Goal: Complete application form: Complete application form

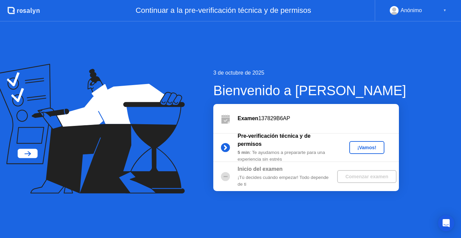
click at [365, 146] on div "¡Vamos!" at bounding box center [367, 147] width 30 height 5
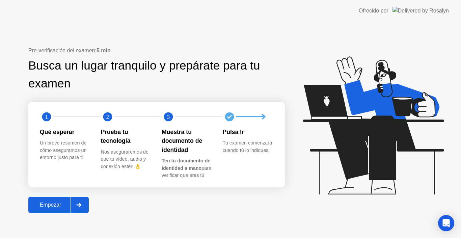
click at [59, 159] on div "Un breve resumen de cómo aseguramos un entorno justo para ti" at bounding box center [65, 150] width 50 height 22
click at [48, 203] on div "Empezar" at bounding box center [50, 205] width 40 height 6
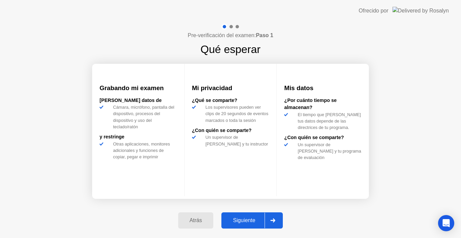
click at [125, 87] on div "Grabando mi examen [PERSON_NAME] datos [PERSON_NAME], micrófono, pantalla del d…" at bounding box center [138, 130] width 92 height 132
click at [245, 221] on div "Siguiente" at bounding box center [243, 220] width 41 height 6
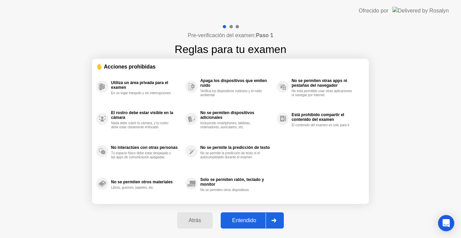
click at [245, 216] on button "Entendido" at bounding box center [252, 220] width 63 height 16
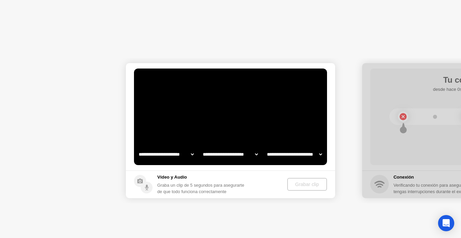
select select "**********"
select select "*******"
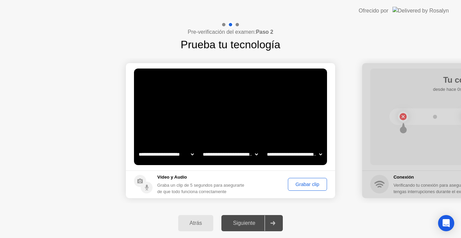
click at [180, 153] on select "**********" at bounding box center [166, 155] width 58 height 14
click at [225, 153] on select "**********" at bounding box center [231, 155] width 58 height 14
click at [290, 157] on select "**********" at bounding box center [295, 155] width 58 height 14
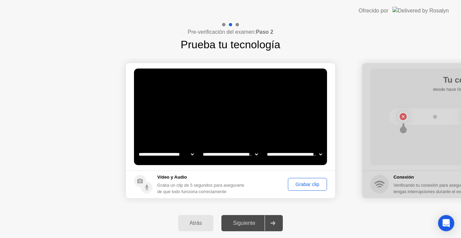
click at [290, 157] on select "**********" at bounding box center [295, 155] width 58 height 14
click at [290, 184] on div "Grabar clip" at bounding box center [307, 184] width 34 height 5
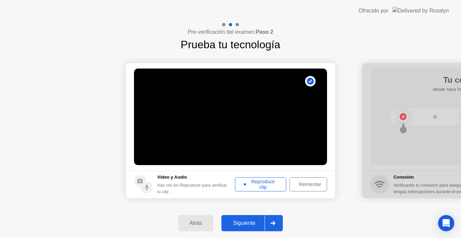
click at [252, 183] on div "Reproducir clip" at bounding box center [260, 184] width 47 height 11
click at [253, 220] on div "Siguiente" at bounding box center [243, 223] width 41 height 6
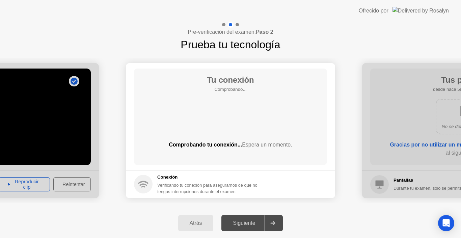
click at [282, 133] on div "Tu conexión Comprobando... Comprobando tu conexión... Espera un momento." at bounding box center [230, 117] width 193 height 97
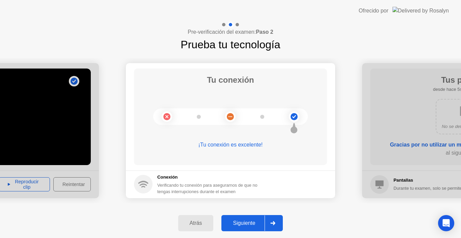
click at [197, 221] on div "Atrás" at bounding box center [195, 223] width 31 height 6
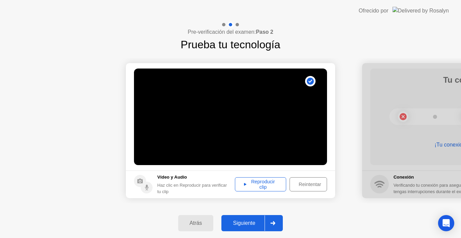
click at [294, 182] on div "Reintentar" at bounding box center [310, 184] width 36 height 5
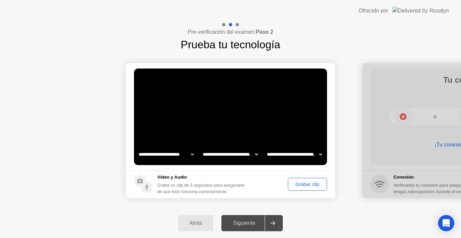
click at [302, 187] on div "Grabar clip" at bounding box center [307, 184] width 34 height 5
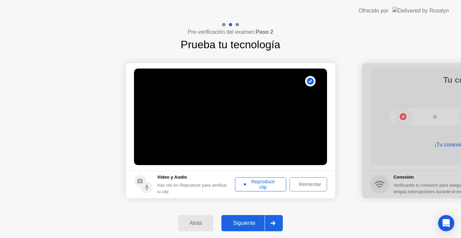
click at [266, 180] on div "Reproducir clip" at bounding box center [260, 184] width 47 height 11
click at [324, 185] on div "Reintentar" at bounding box center [310, 184] width 36 height 5
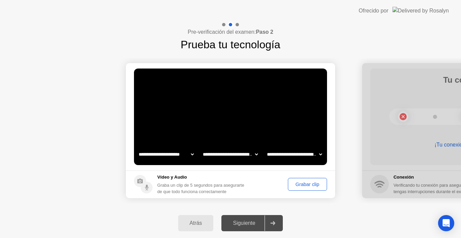
click at [309, 186] on div "Grabar clip" at bounding box center [307, 184] width 34 height 5
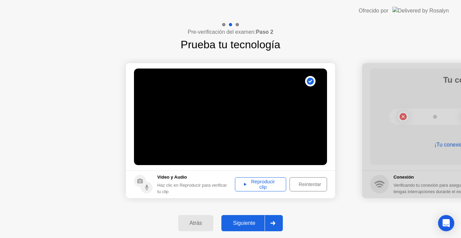
click at [269, 184] on div "Reproducir clip" at bounding box center [260, 184] width 47 height 11
click at [272, 221] on icon at bounding box center [272, 223] width 5 height 4
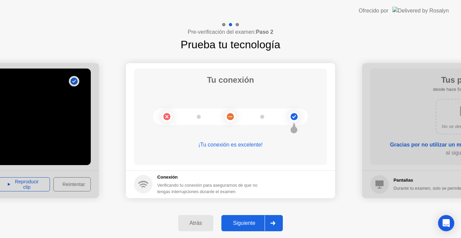
click at [276, 227] on div at bounding box center [273, 223] width 16 height 16
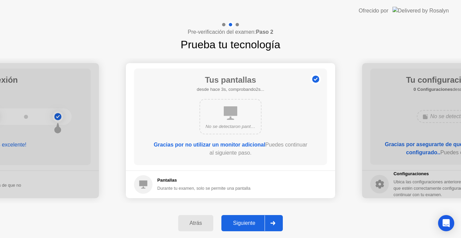
click at [270, 224] on div at bounding box center [273, 223] width 16 height 16
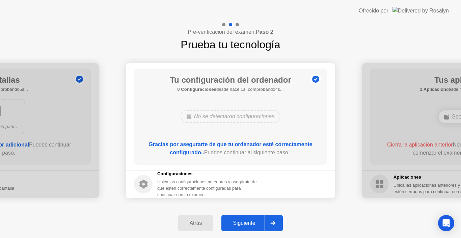
click at [270, 223] on div at bounding box center [273, 223] width 16 height 16
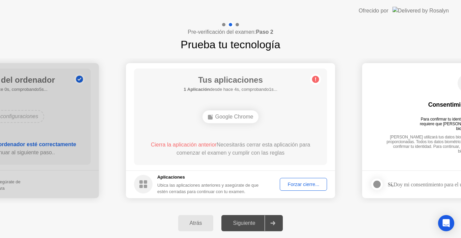
click at [302, 183] on div "Forzar cierre..." at bounding box center [303, 184] width 43 height 5
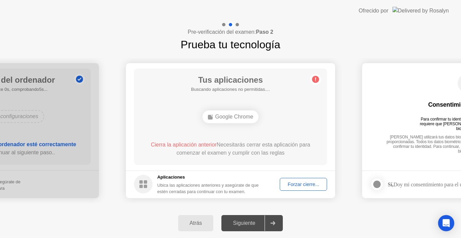
click at [295, 183] on div "Forzar cierre..." at bounding box center [303, 184] width 43 height 5
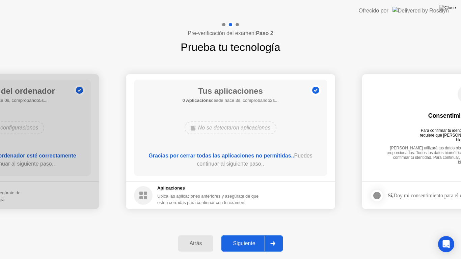
click at [275, 238] on icon at bounding box center [272, 244] width 5 height 4
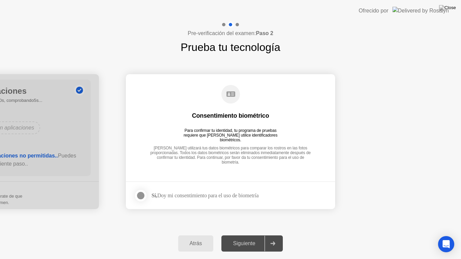
click at [163, 198] on div "Sí, Doy mi consentimiento para el uso de biometría" at bounding box center [205, 195] width 107 height 6
click at [138, 192] on div at bounding box center [141, 196] width 8 height 8
click at [251, 238] on div "Siguiente" at bounding box center [243, 244] width 41 height 6
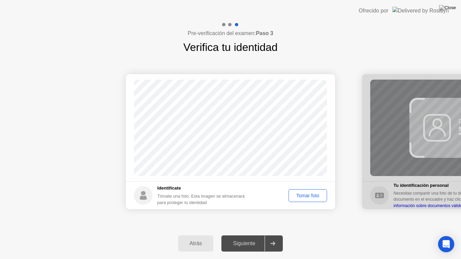
click at [306, 194] on div "Tomar foto" at bounding box center [308, 195] width 34 height 5
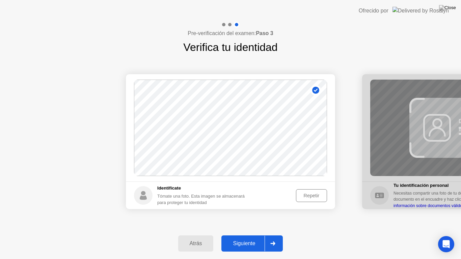
click at [307, 197] on div "Repetir" at bounding box center [311, 195] width 26 height 5
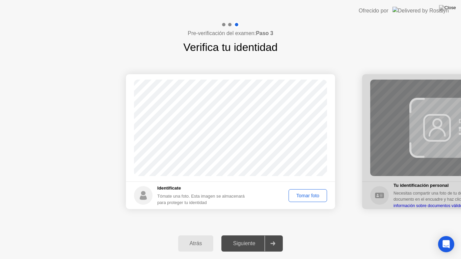
click at [307, 197] on div "Tomar foto" at bounding box center [308, 195] width 34 height 5
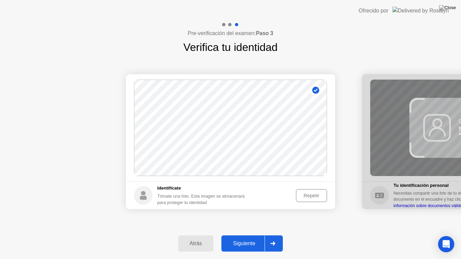
click at [260, 238] on div "Siguiente" at bounding box center [243, 244] width 41 height 6
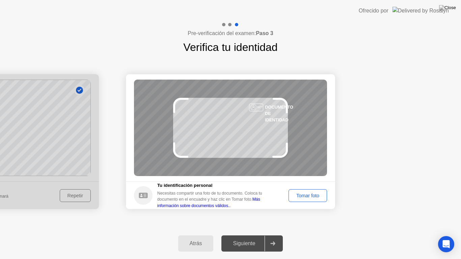
click at [305, 193] on div "Tomar foto" at bounding box center [308, 195] width 34 height 5
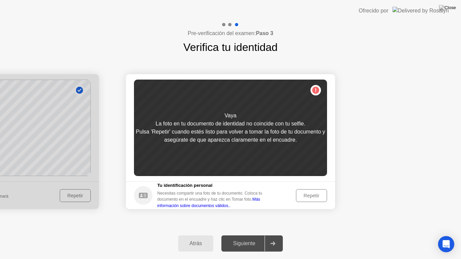
click at [305, 193] on div "Repetir" at bounding box center [311, 195] width 26 height 5
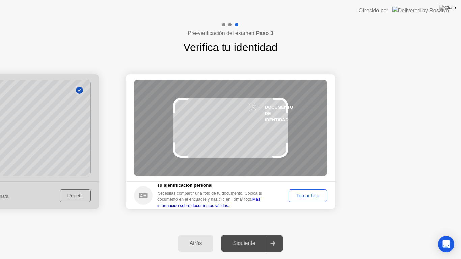
click at [296, 191] on button "Tomar foto" at bounding box center [308, 195] width 38 height 13
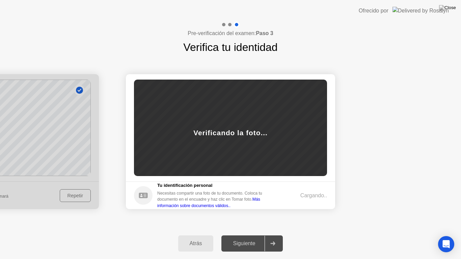
click at [296, 191] on footer "Tu identificación personal Necesitas compartir una foto de tu documento. Coloca…" at bounding box center [230, 196] width 209 height 28
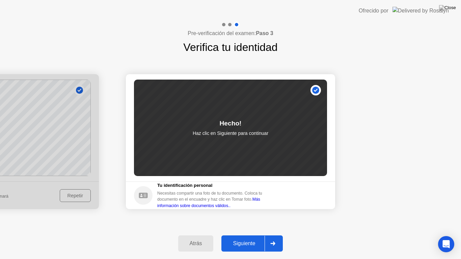
click at [259, 238] on div "Siguiente" at bounding box center [243, 244] width 41 height 6
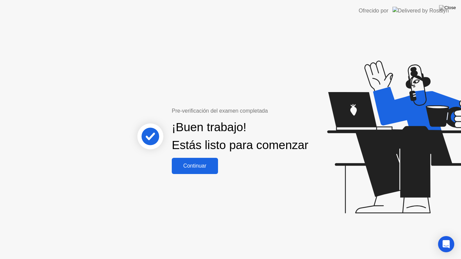
click at [194, 165] on button "Continuar" at bounding box center [195, 166] width 46 height 16
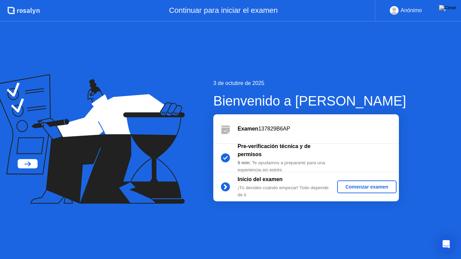
click at [362, 186] on div "Comenzar examen" at bounding box center [367, 186] width 54 height 5
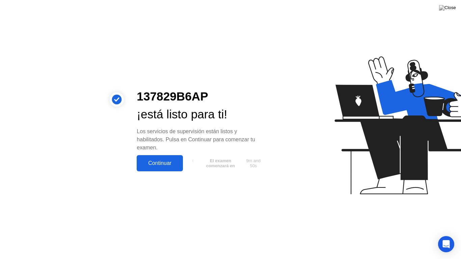
click at [158, 163] on div "Continuar" at bounding box center [160, 163] width 42 height 6
